Goal: Navigation & Orientation: Find specific page/section

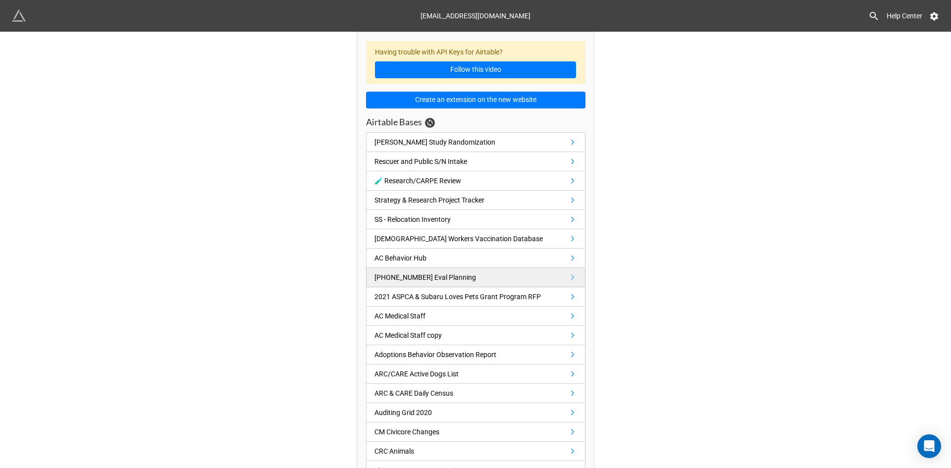
drag, startPoint x: 770, startPoint y: 307, endPoint x: 526, endPoint y: 277, distance: 245.5
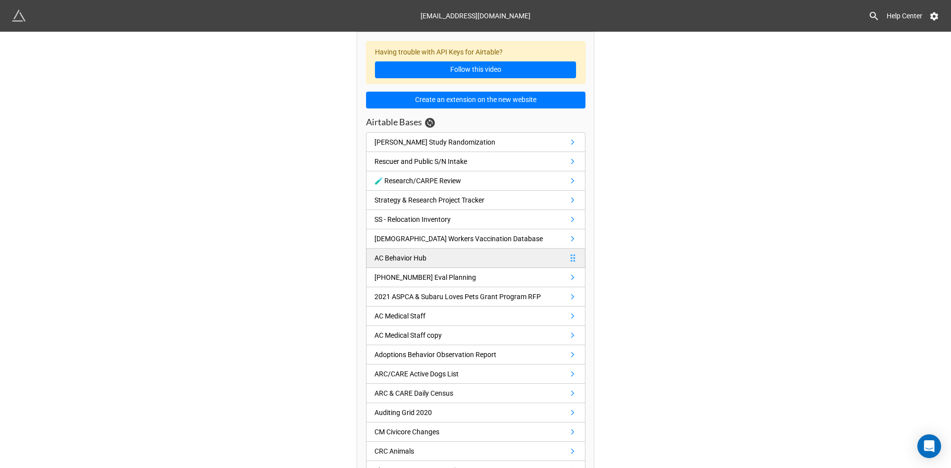
click at [399, 254] on div "AC Behavior Hub" at bounding box center [401, 258] width 52 height 11
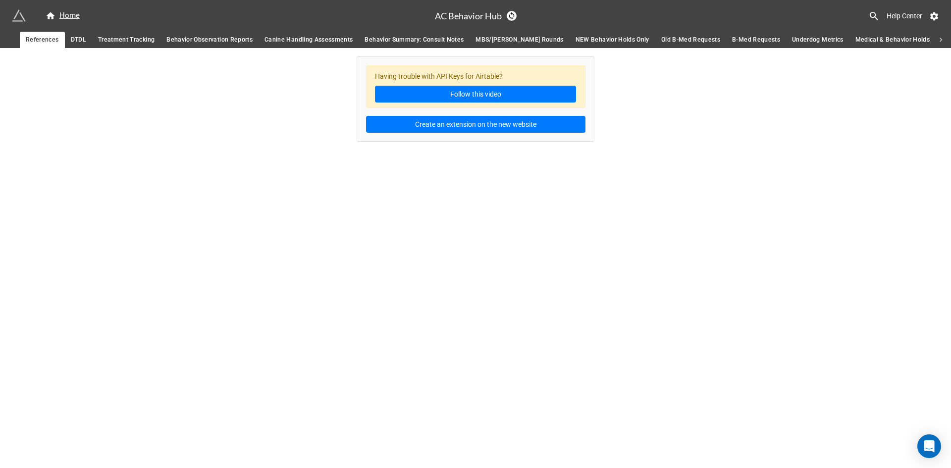
click at [200, 40] on span "Behavior Observation Reports" at bounding box center [209, 40] width 86 height 10
click at [120, 32] on link "Treatment Tracking" at bounding box center [126, 40] width 68 height 16
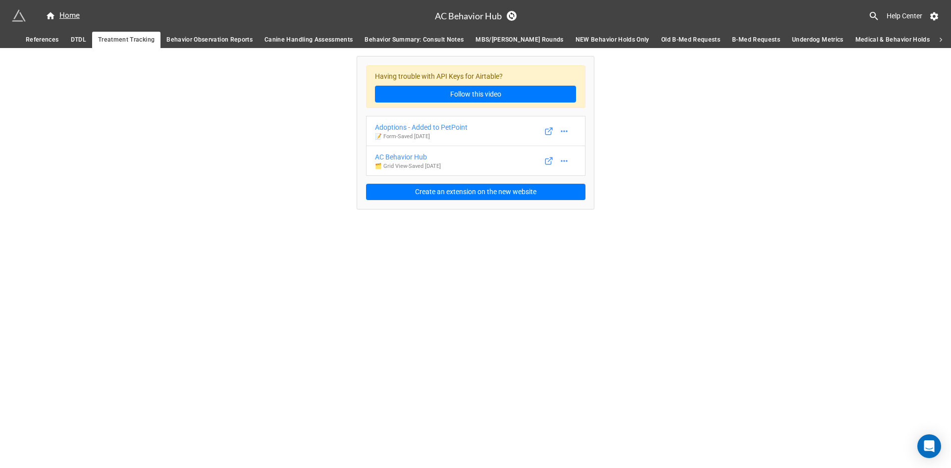
click at [211, 39] on span "Behavior Observation Reports" at bounding box center [209, 40] width 86 height 10
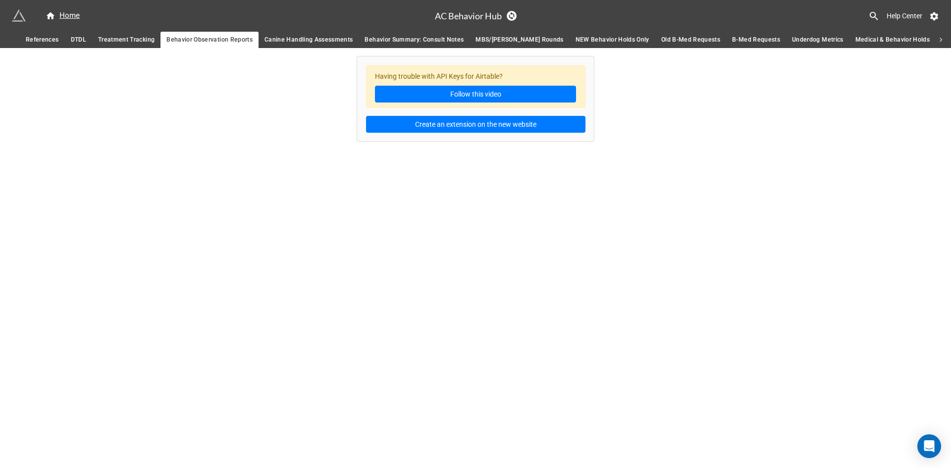
click at [119, 34] on link "Treatment Tracking" at bounding box center [126, 40] width 68 height 16
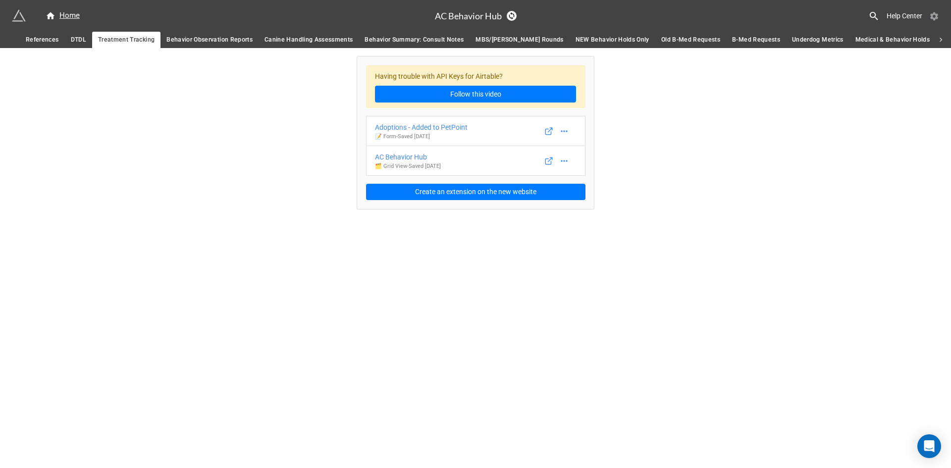
click at [935, 16] on icon at bounding box center [935, 16] width 10 height 10
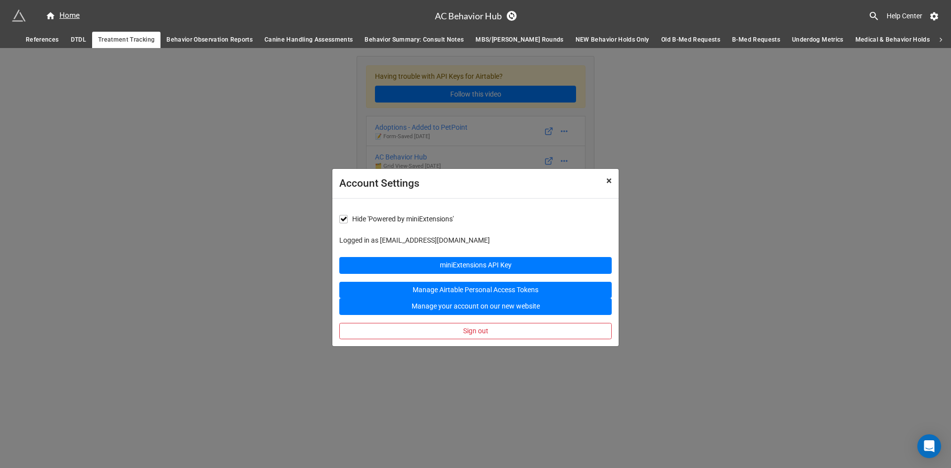
click at [608, 184] on span "×" at bounding box center [608, 181] width 5 height 12
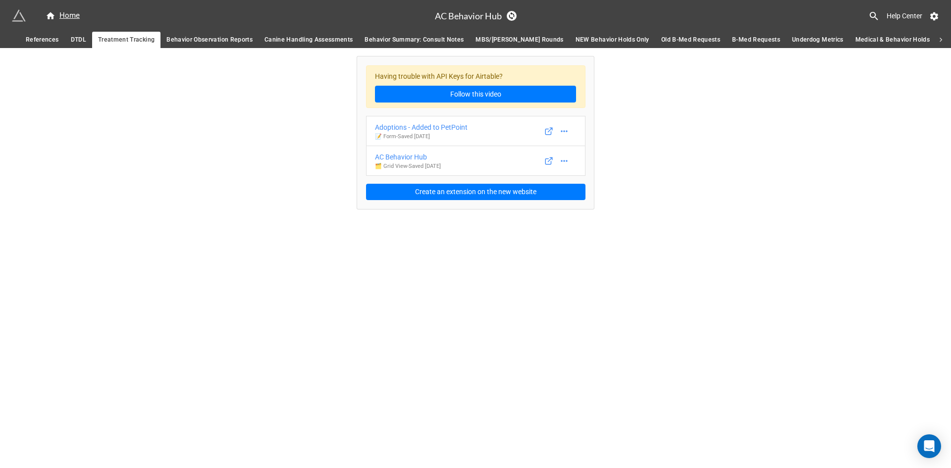
click at [741, 183] on div "Having trouble with API Keys for Airtable? Follow this video Adoptions - Added …" at bounding box center [475, 128] width 951 height 161
click at [215, 32] on link "Behavior Observation Reports" at bounding box center [210, 40] width 98 height 16
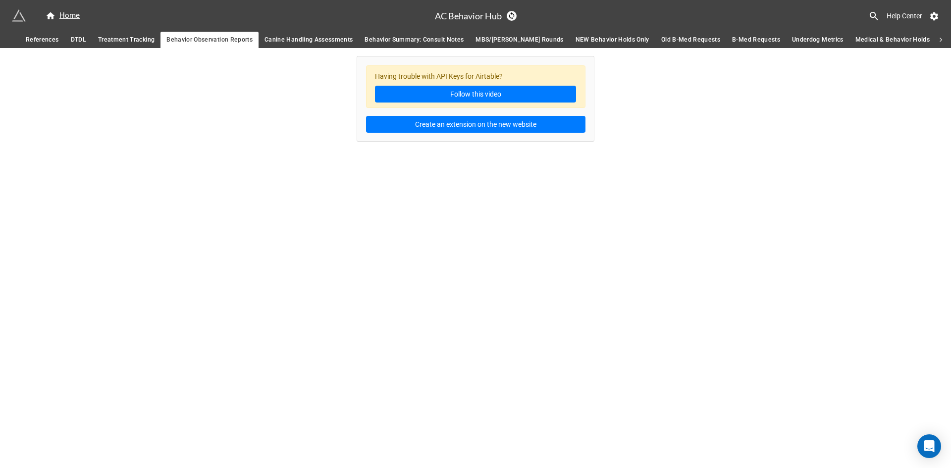
click at [945, 41] on icon at bounding box center [941, 40] width 9 height 9
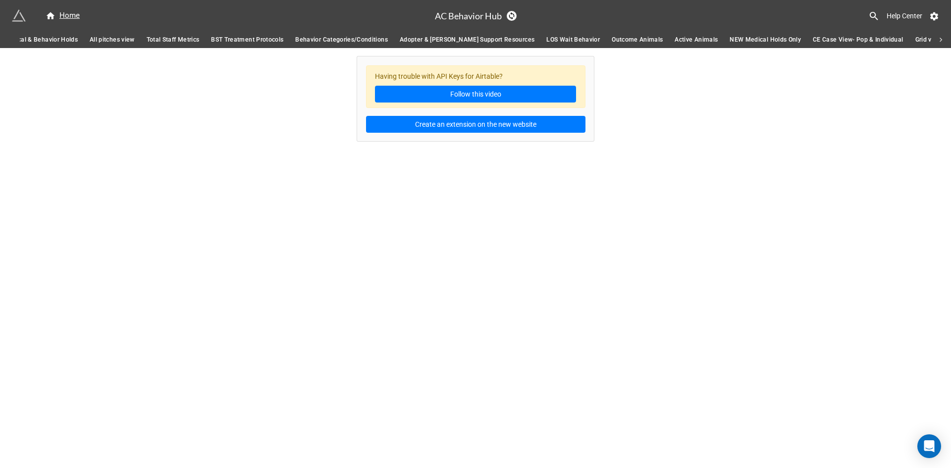
scroll to position [0, 897]
click at [8, 40] on icon at bounding box center [9, 40] width 9 height 9
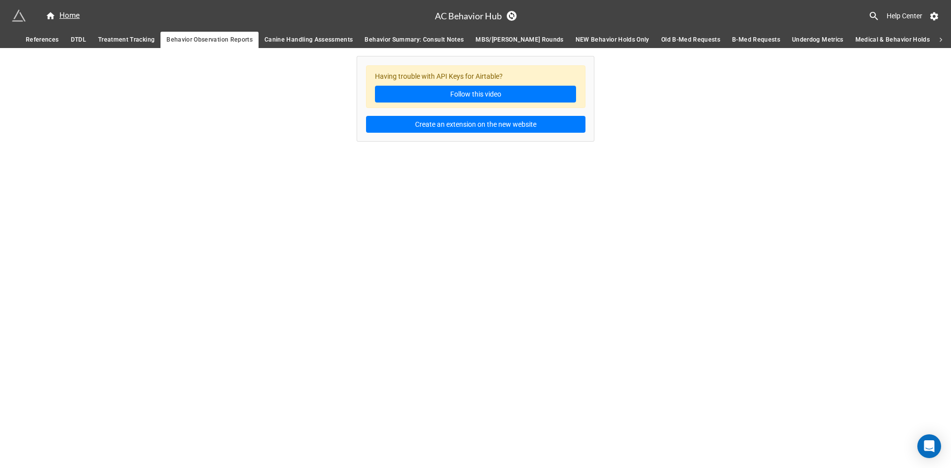
click at [693, 146] on div "Home AC Behavior Hub Help Center References DTDL Treatment Tracking Behavior Ob…" at bounding box center [475, 234] width 951 height 468
click at [512, 13] on icon at bounding box center [511, 15] width 5 height 7
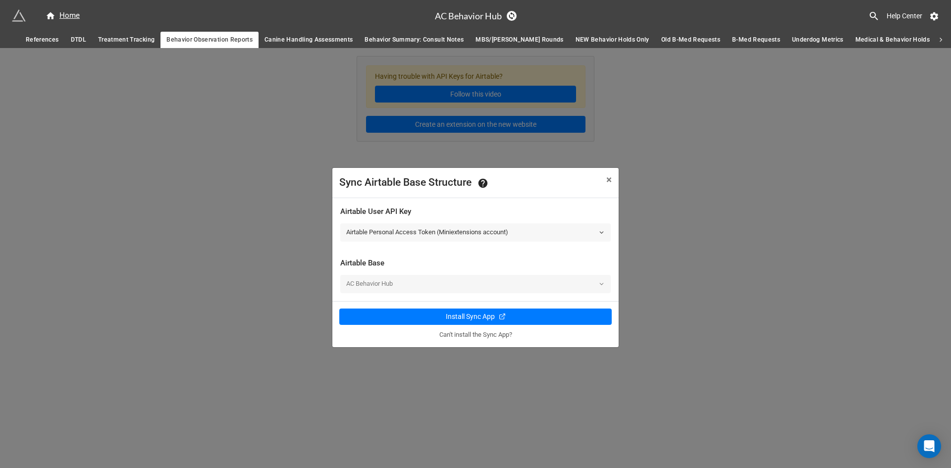
click at [440, 232] on link "Airtable Personal Access Token (Miniextensions account)" at bounding box center [475, 232] width 271 height 18
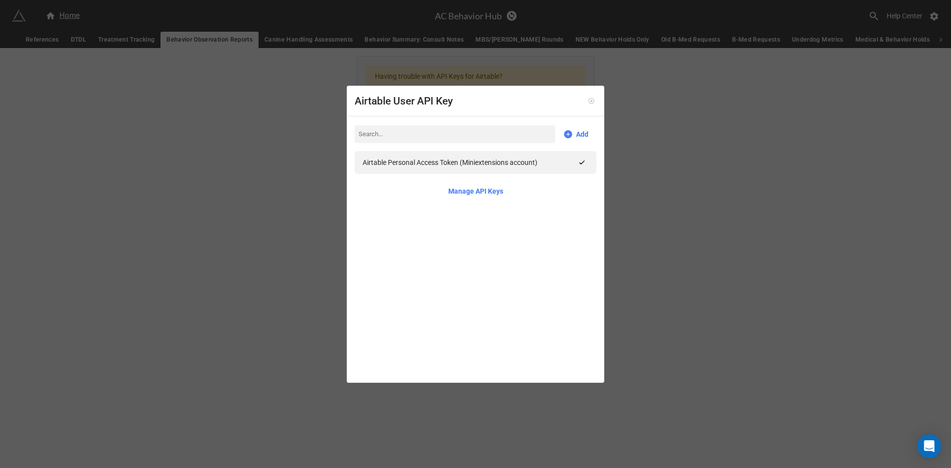
click at [589, 99] on icon at bounding box center [591, 101] width 5 height 5
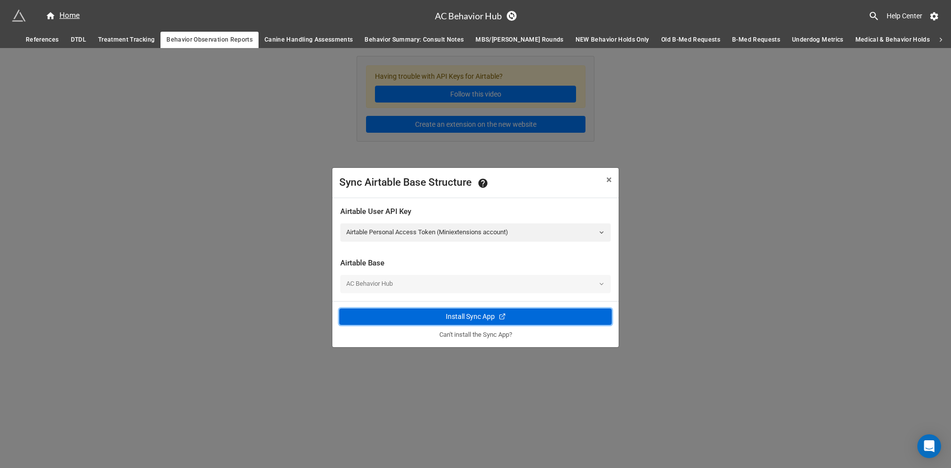
click at [460, 318] on div "Install Sync App" at bounding box center [470, 317] width 49 height 10
click at [607, 179] on span "×" at bounding box center [608, 180] width 5 height 12
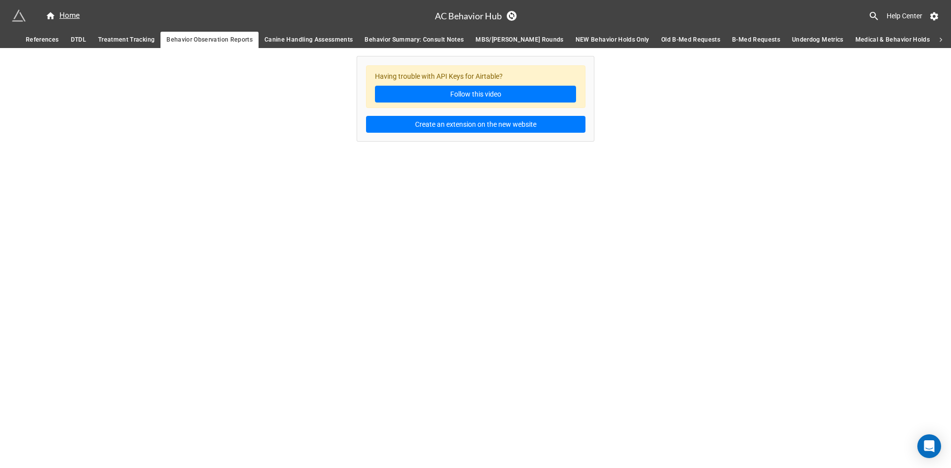
click at [695, 154] on div "Home AC Behavior Hub Help Center References DTDL Treatment Tracking Behavior Ob…" at bounding box center [475, 234] width 951 height 468
click at [943, 42] on icon at bounding box center [941, 40] width 9 height 9
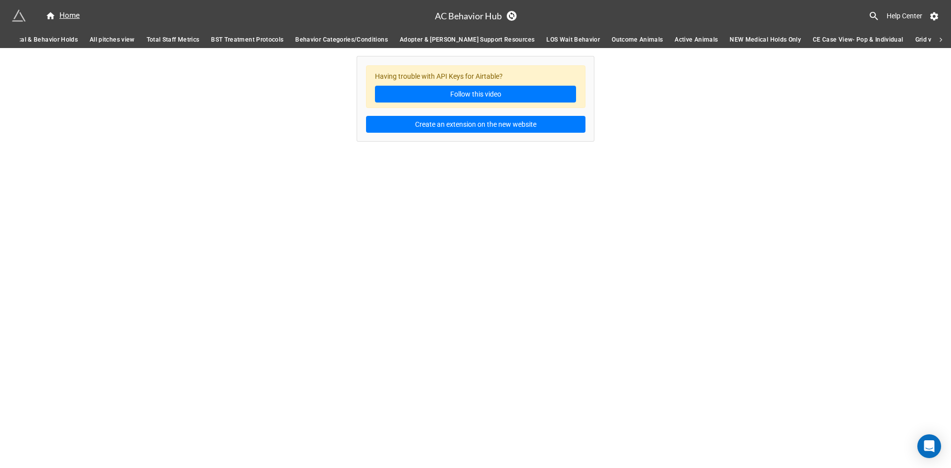
scroll to position [0, 897]
click at [909, 37] on span "BST Research" at bounding box center [929, 40] width 40 height 10
click at [871, 41] on span "Grid view" at bounding box center [884, 40] width 26 height 10
click at [776, 43] on span "CE Case View- Pop & Individual" at bounding box center [813, 40] width 91 height 10
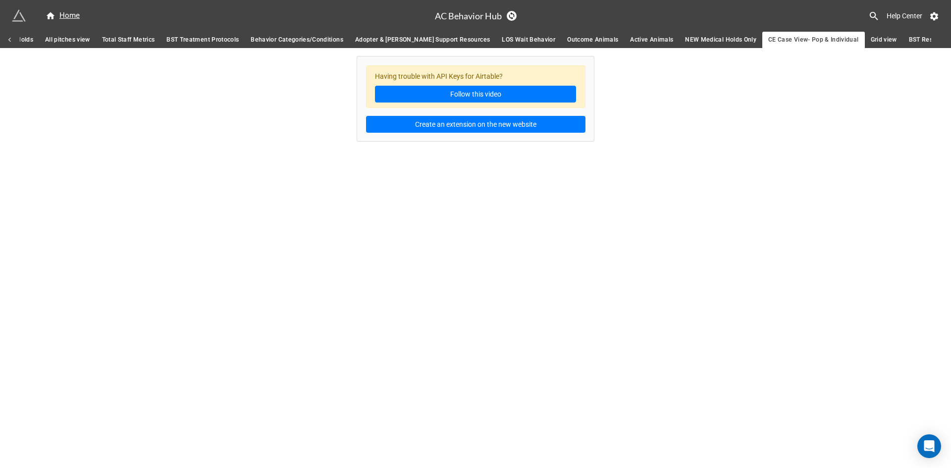
click at [685, 37] on span "NEW Medical Holds Only" at bounding box center [720, 40] width 71 height 10
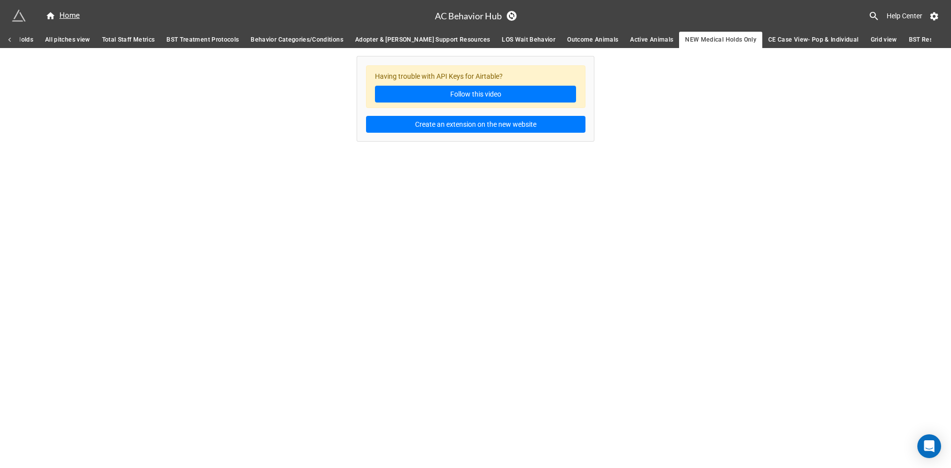
click at [630, 39] on span "Active Animals" at bounding box center [651, 40] width 43 height 10
click at [567, 38] on span "Outcome Animals" at bounding box center [592, 40] width 51 height 10
click at [502, 38] on span "LOS Wait Behavior" at bounding box center [529, 40] width 54 height 10
click at [396, 38] on span "Adopter & [PERSON_NAME] Support Resources" at bounding box center [422, 40] width 135 height 10
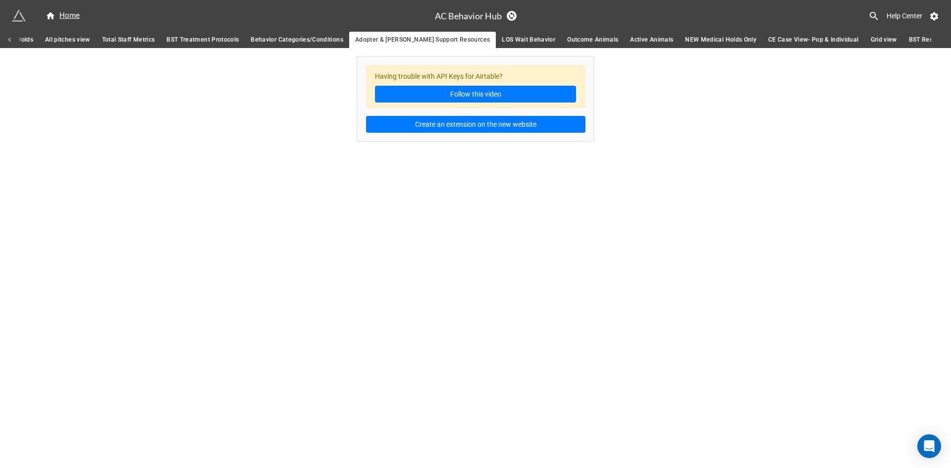
click at [274, 34] on link "Behavior Categories/Conditions" at bounding box center [297, 40] width 105 height 16
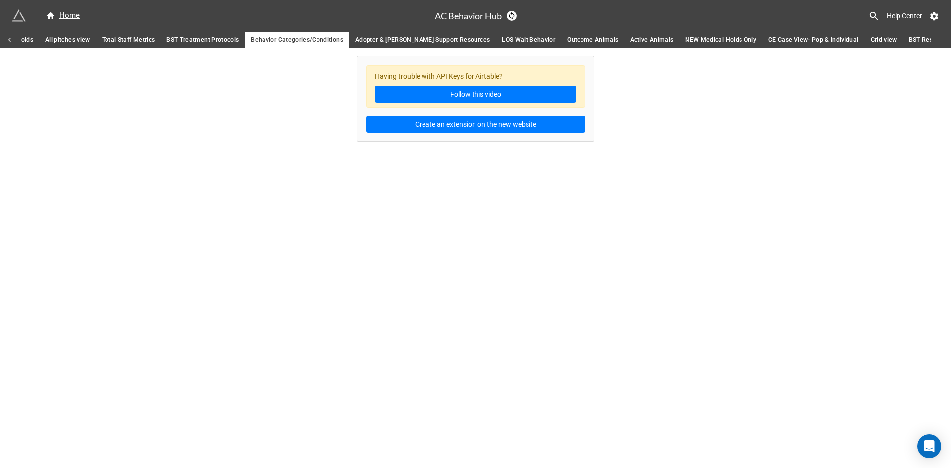
click at [184, 36] on span "BST Treatment Protocols" at bounding box center [202, 40] width 72 height 10
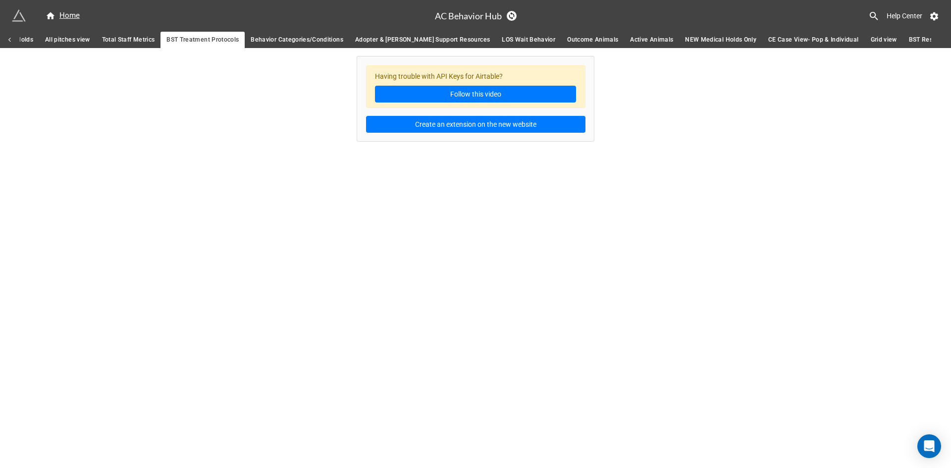
click at [102, 38] on span "Total Staff Metrics" at bounding box center [128, 40] width 53 height 10
click at [45, 38] on span "All pitches view" at bounding box center [67, 40] width 45 height 10
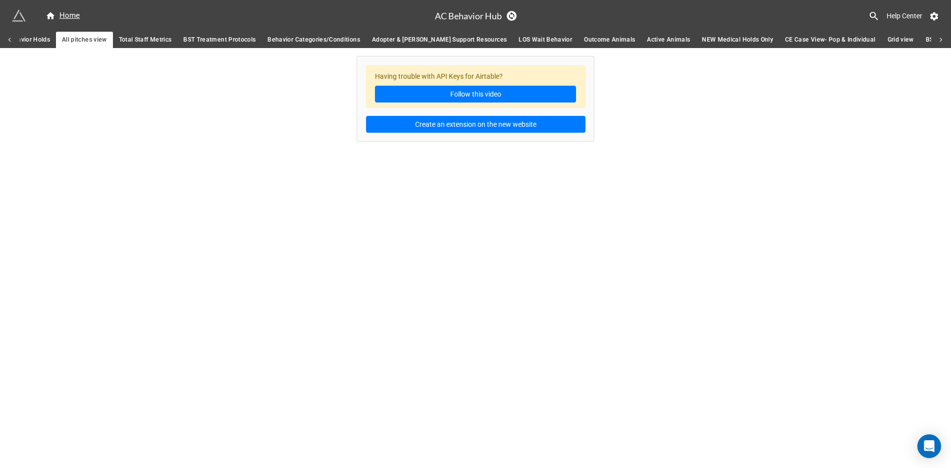
click at [10, 42] on icon at bounding box center [9, 40] width 9 height 9
click at [856, 43] on span "Medical & Behavior Holds" at bounding box center [893, 40] width 74 height 10
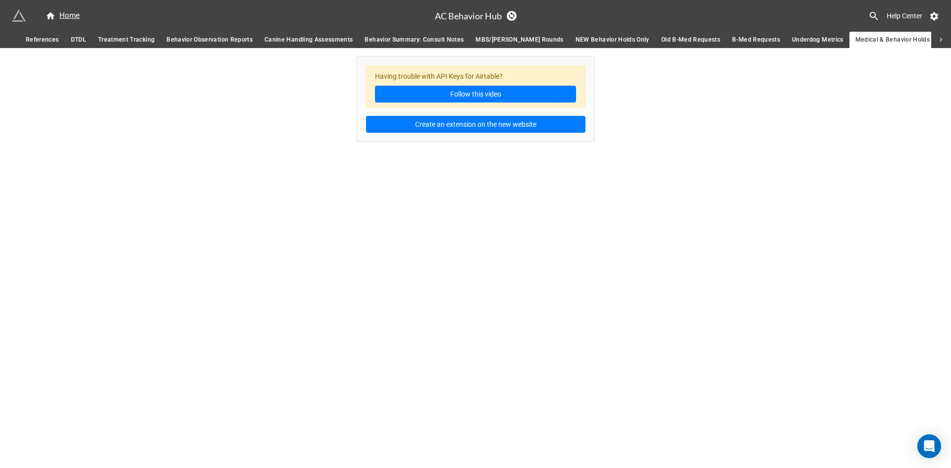
click at [792, 41] on span "Underdog Metrics" at bounding box center [818, 40] width 52 height 10
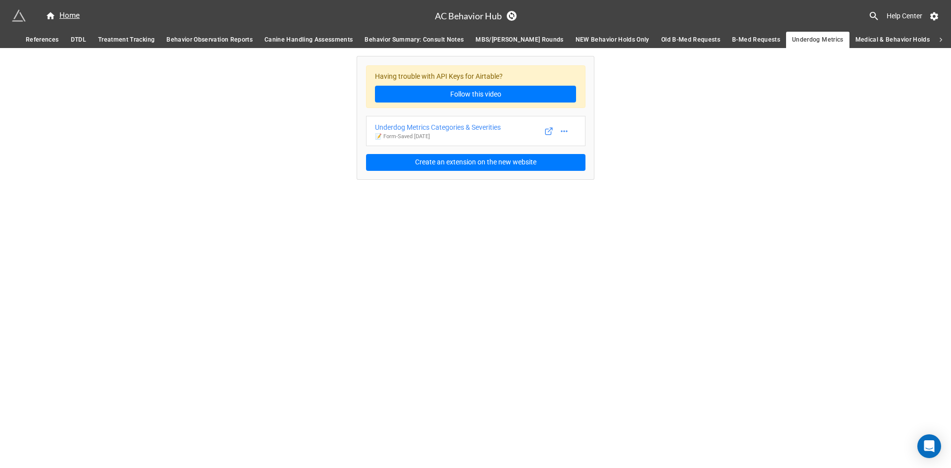
click at [732, 41] on span "B-Med Requests" at bounding box center [756, 40] width 48 height 10
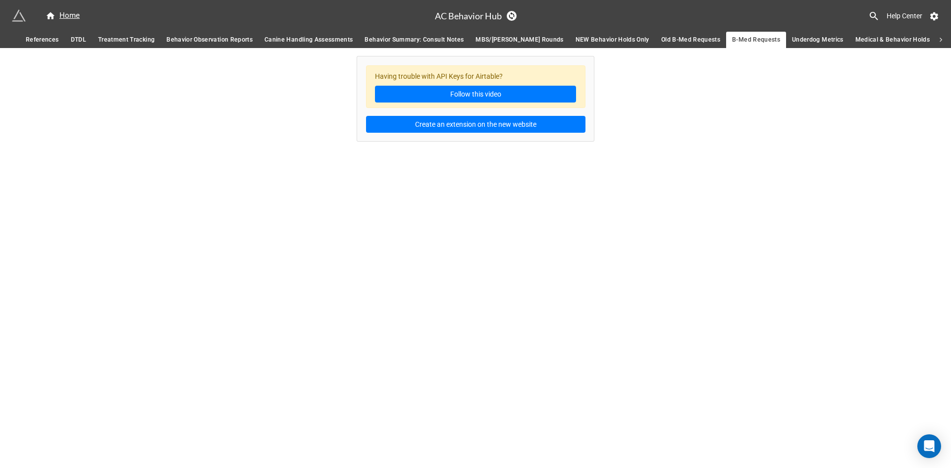
click at [661, 36] on span "Old B-Med Requests" at bounding box center [690, 40] width 59 height 10
click at [576, 35] on span "NEW Behavior Holds Only" at bounding box center [613, 40] width 74 height 10
click at [488, 35] on span "MBS/[PERSON_NAME] Rounds" at bounding box center [520, 40] width 88 height 10
click at [437, 40] on span "Behavior Summary: Consult Notes" at bounding box center [414, 40] width 99 height 10
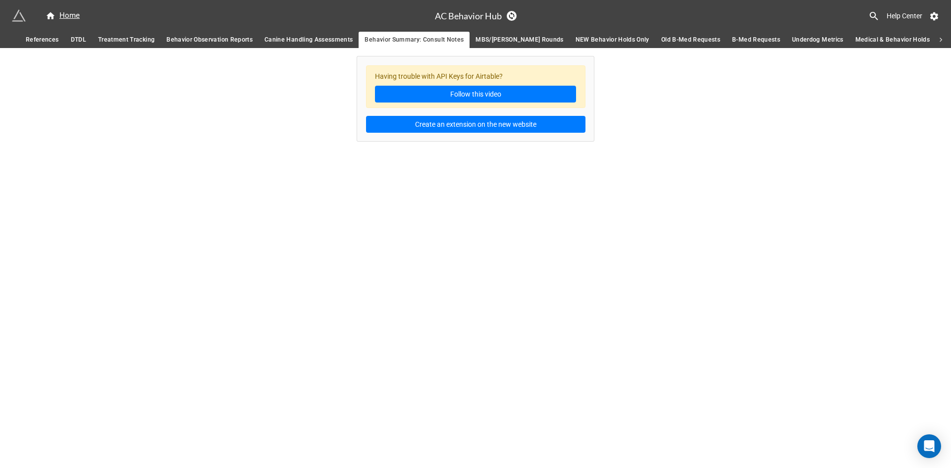
click at [312, 42] on span "Canine Handling Assessments" at bounding box center [309, 40] width 88 height 10
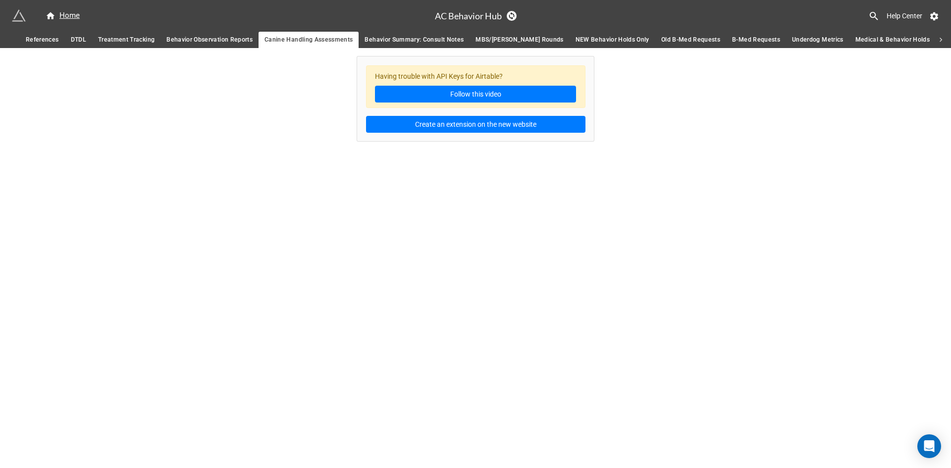
click at [222, 41] on span "Behavior Observation Reports" at bounding box center [209, 40] width 86 height 10
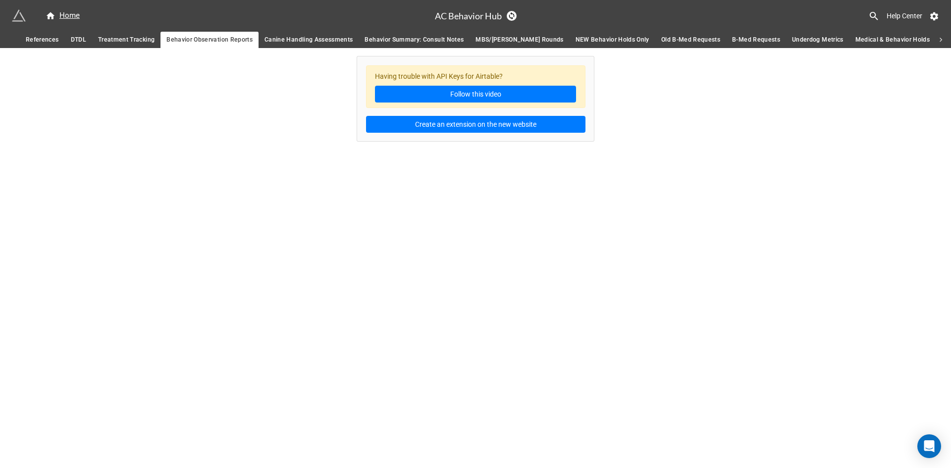
click at [131, 39] on span "Treatment Tracking" at bounding box center [126, 40] width 56 height 10
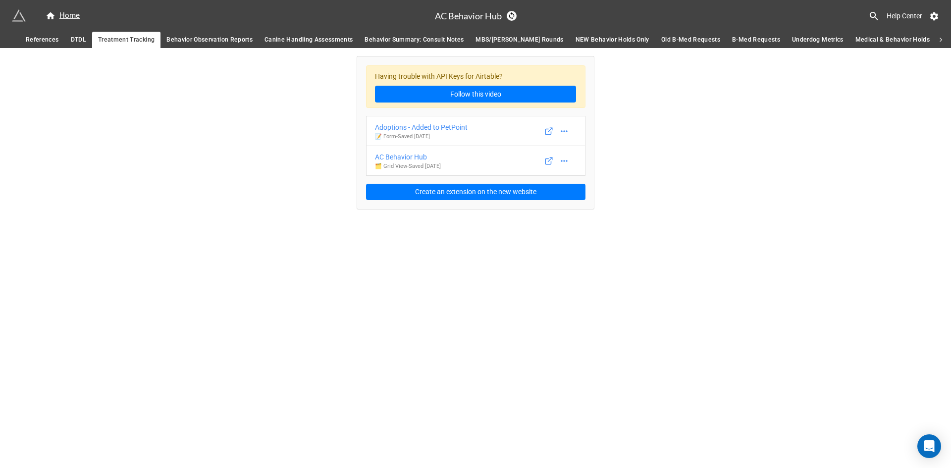
click at [79, 39] on span "DTDL" at bounding box center [78, 40] width 15 height 10
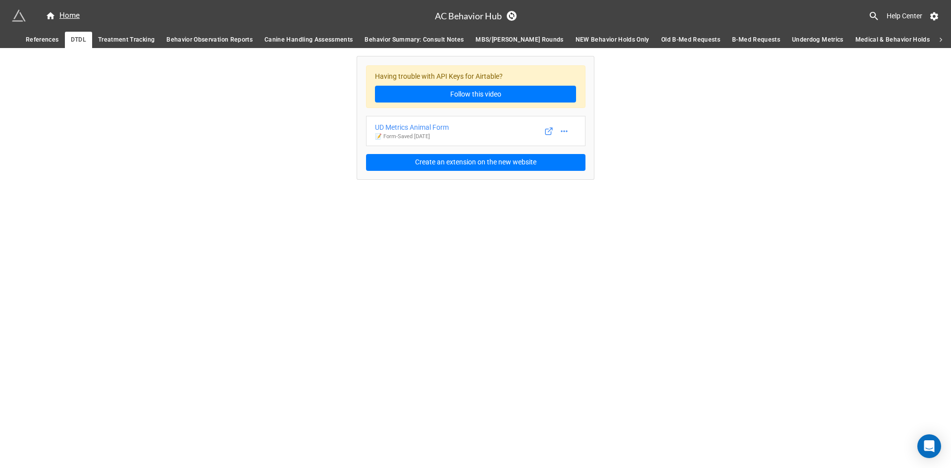
click at [36, 41] on span "References" at bounding box center [42, 40] width 33 height 10
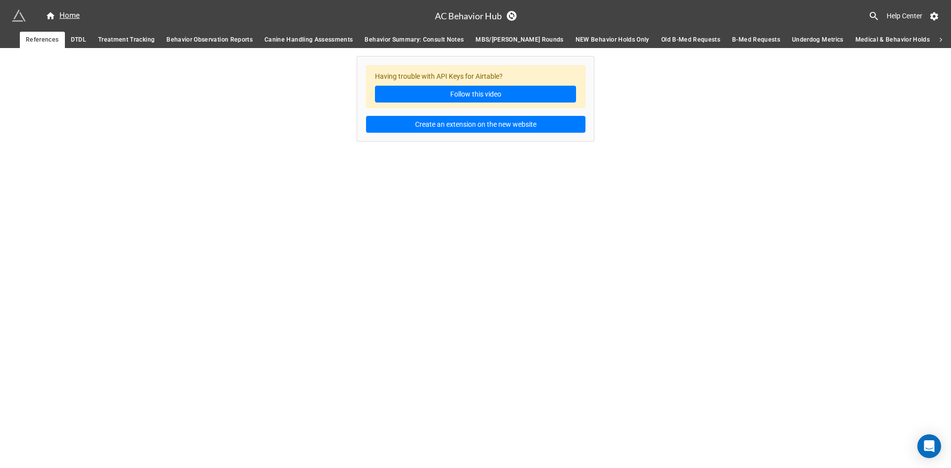
click at [74, 39] on span "DTDL" at bounding box center [78, 40] width 15 height 10
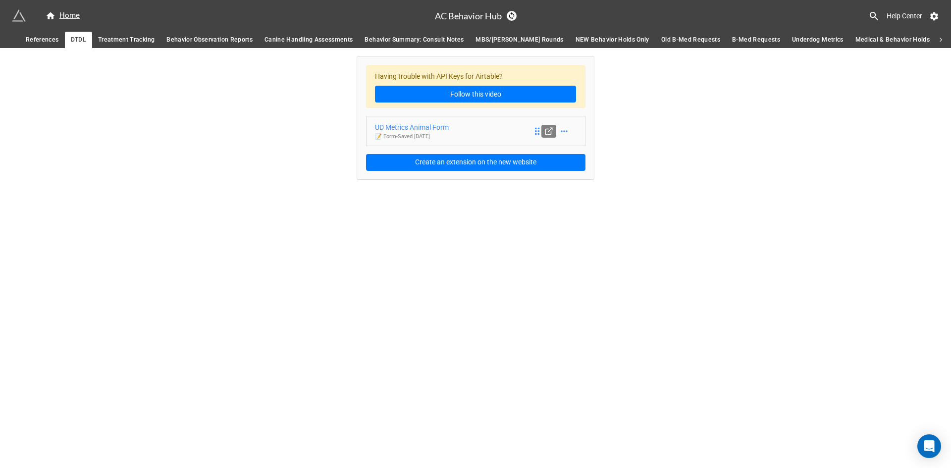
click at [555, 131] on link at bounding box center [549, 131] width 15 height 13
drag, startPoint x: 678, startPoint y: 163, endPoint x: 622, endPoint y: 165, distance: 56.5
click at [678, 163] on div "Having trouble with API Keys for Airtable? Follow this video UD Metrics Animal …" at bounding box center [475, 114] width 951 height 132
